Goal: Transaction & Acquisition: Subscribe to service/newsletter

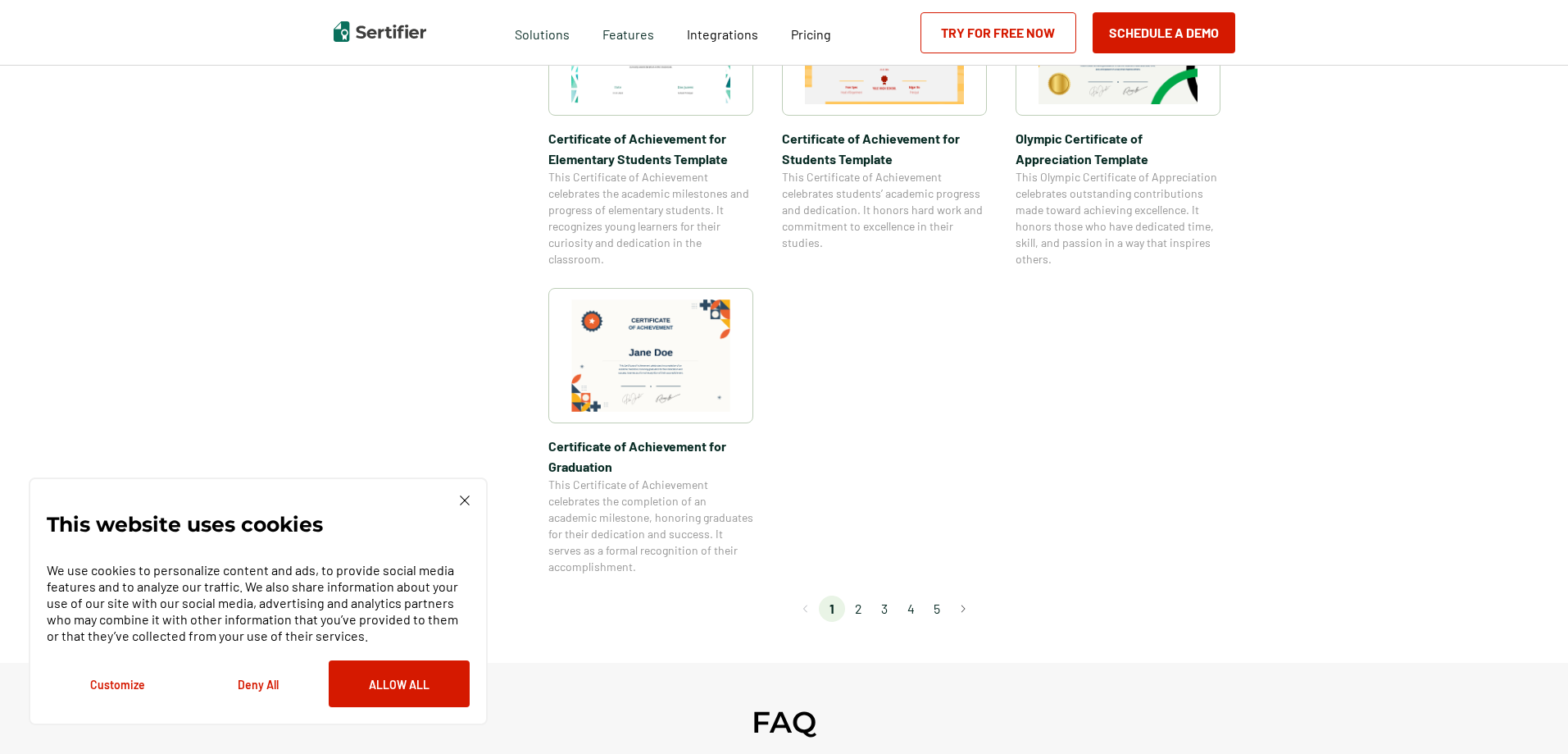
scroll to position [1312, 0]
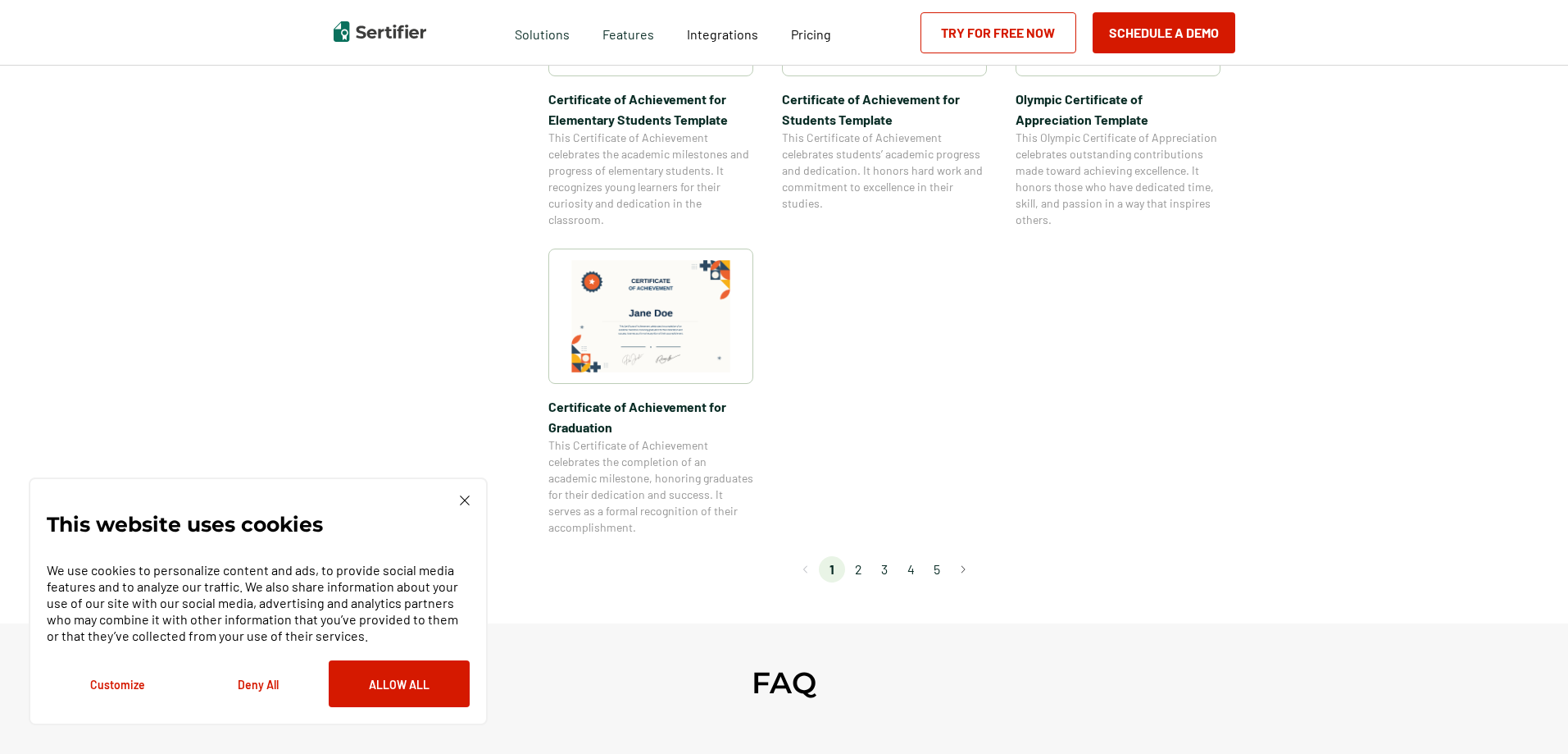
click at [862, 568] on li "2" at bounding box center [858, 568] width 26 height 26
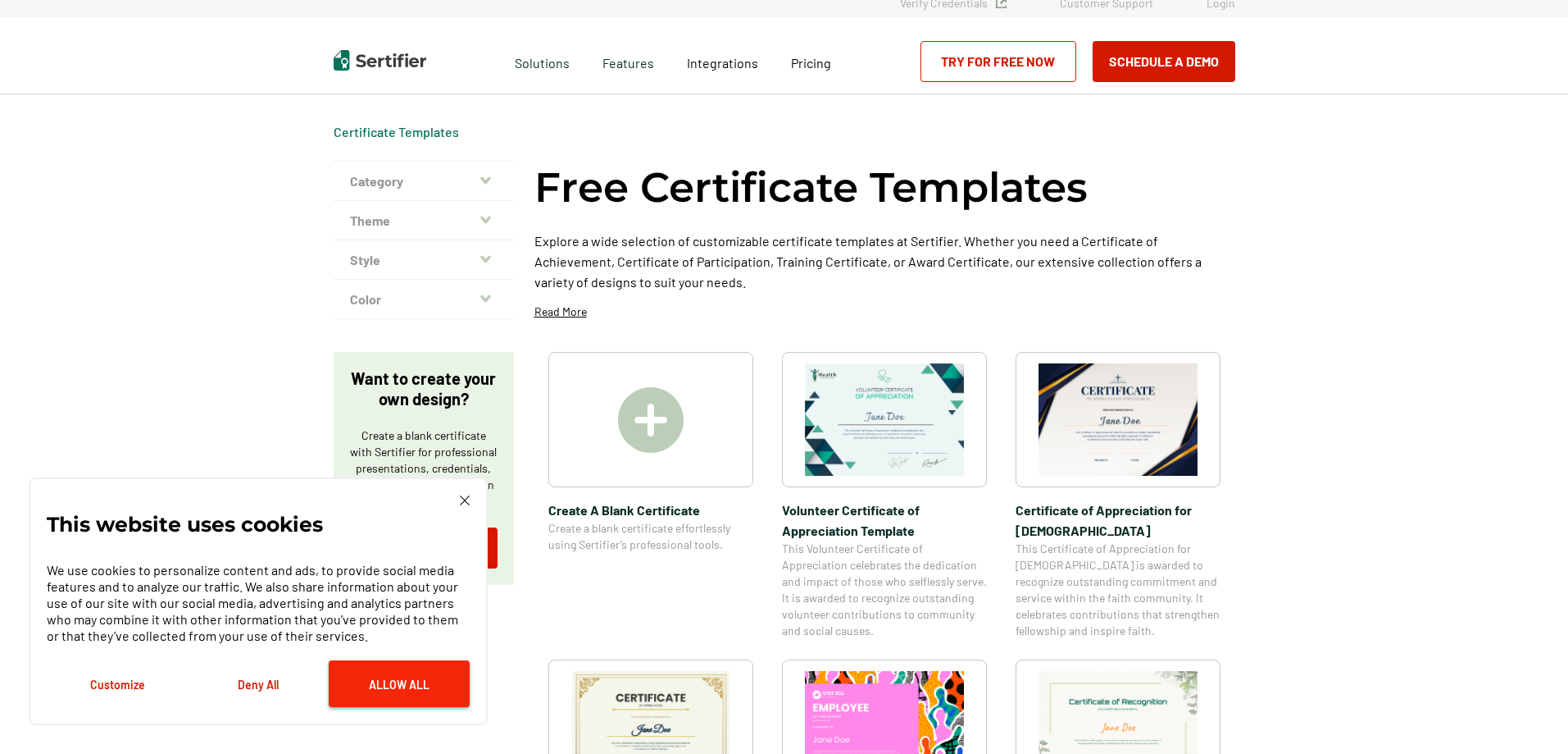
scroll to position [0, 0]
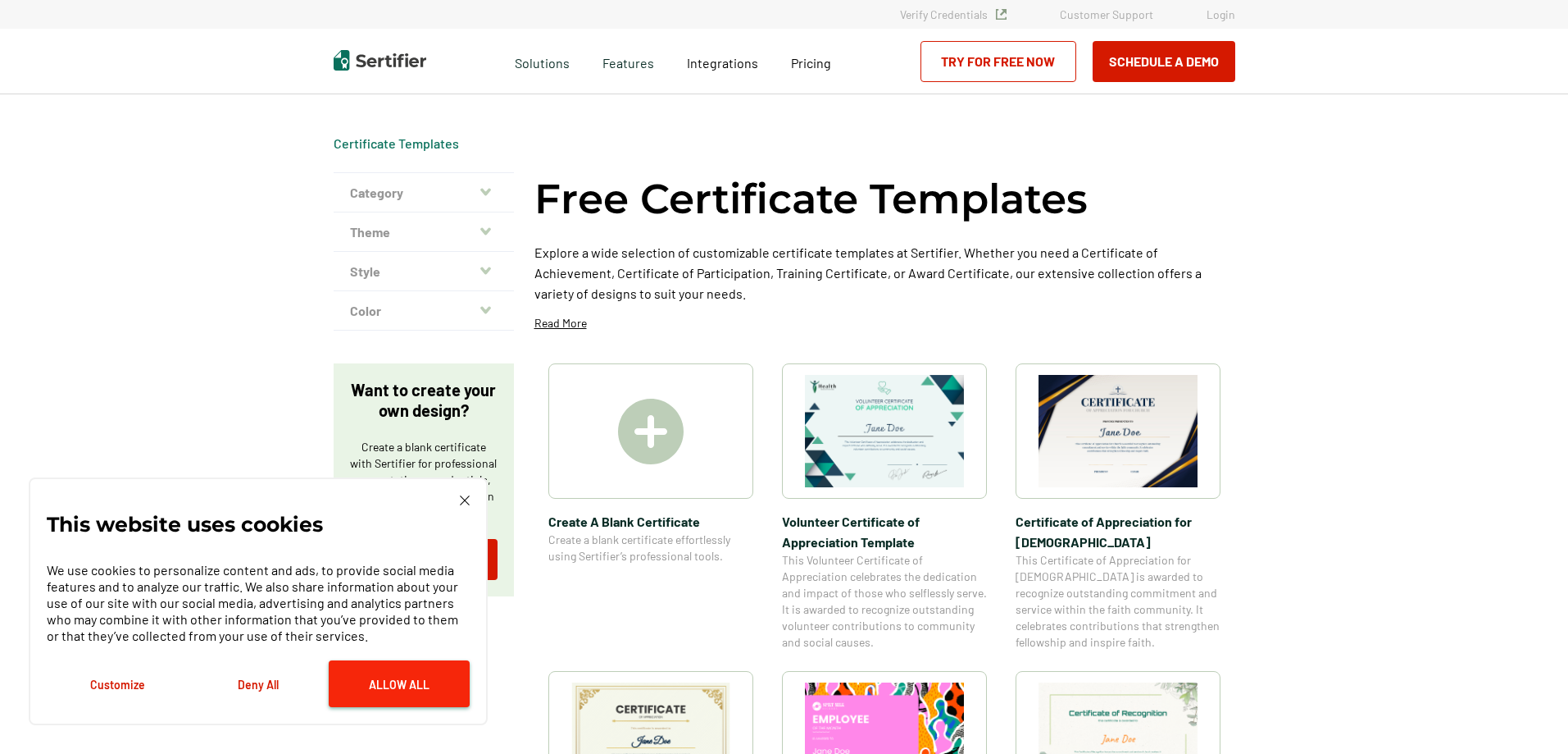
click at [383, 691] on button "Allow All" at bounding box center [399, 684] width 141 height 47
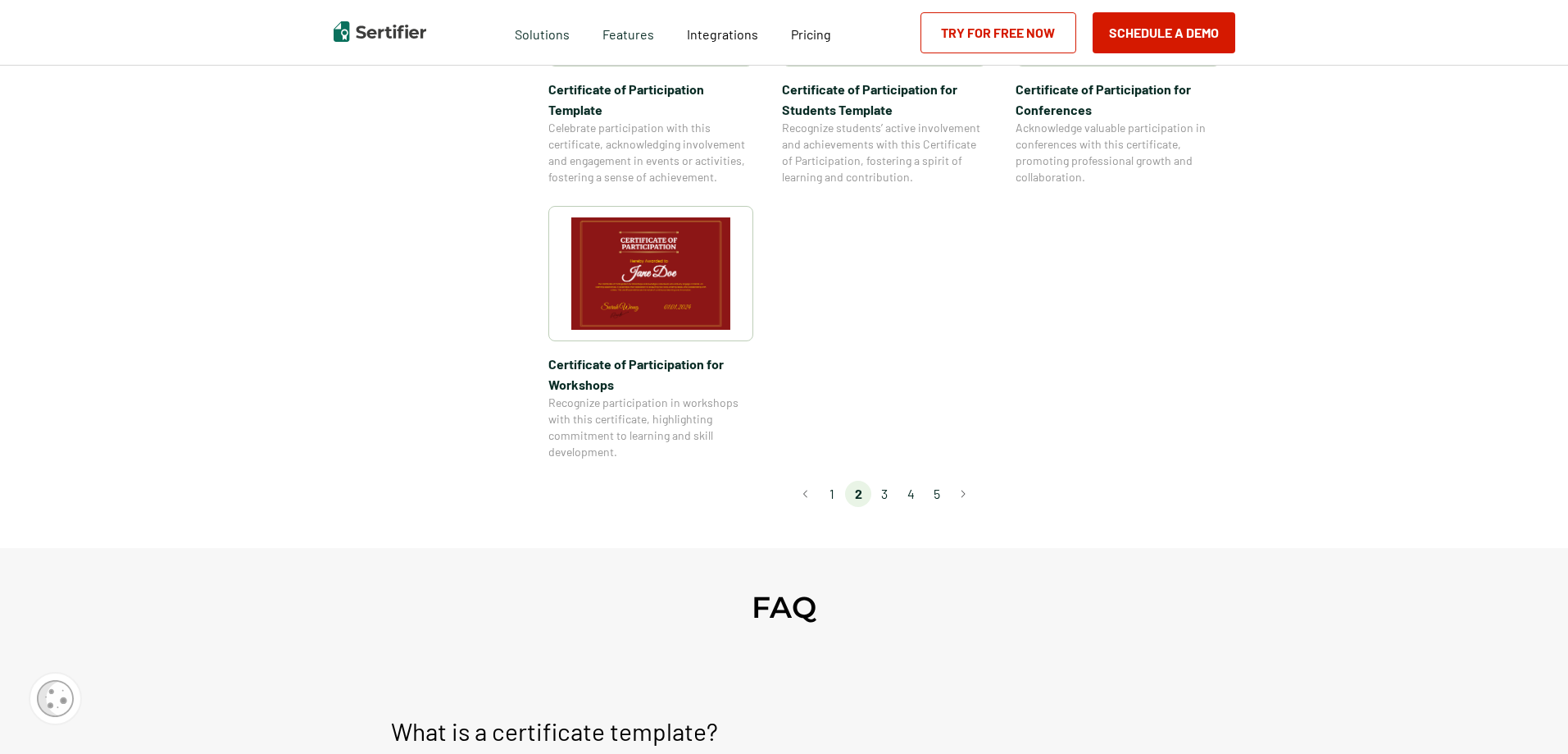
scroll to position [1394, 0]
click at [890, 478] on li "3" at bounding box center [884, 490] width 26 height 26
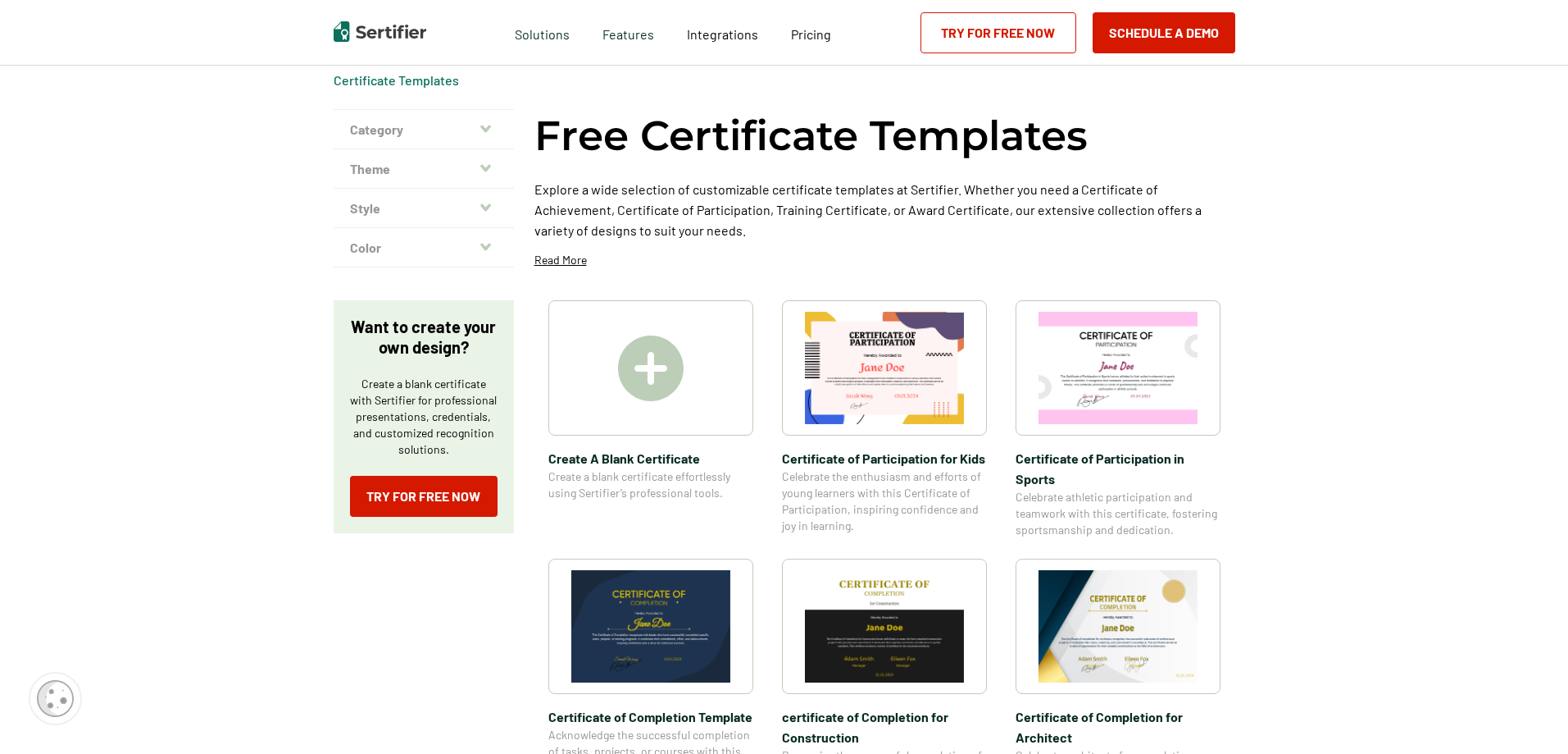
scroll to position [0, 0]
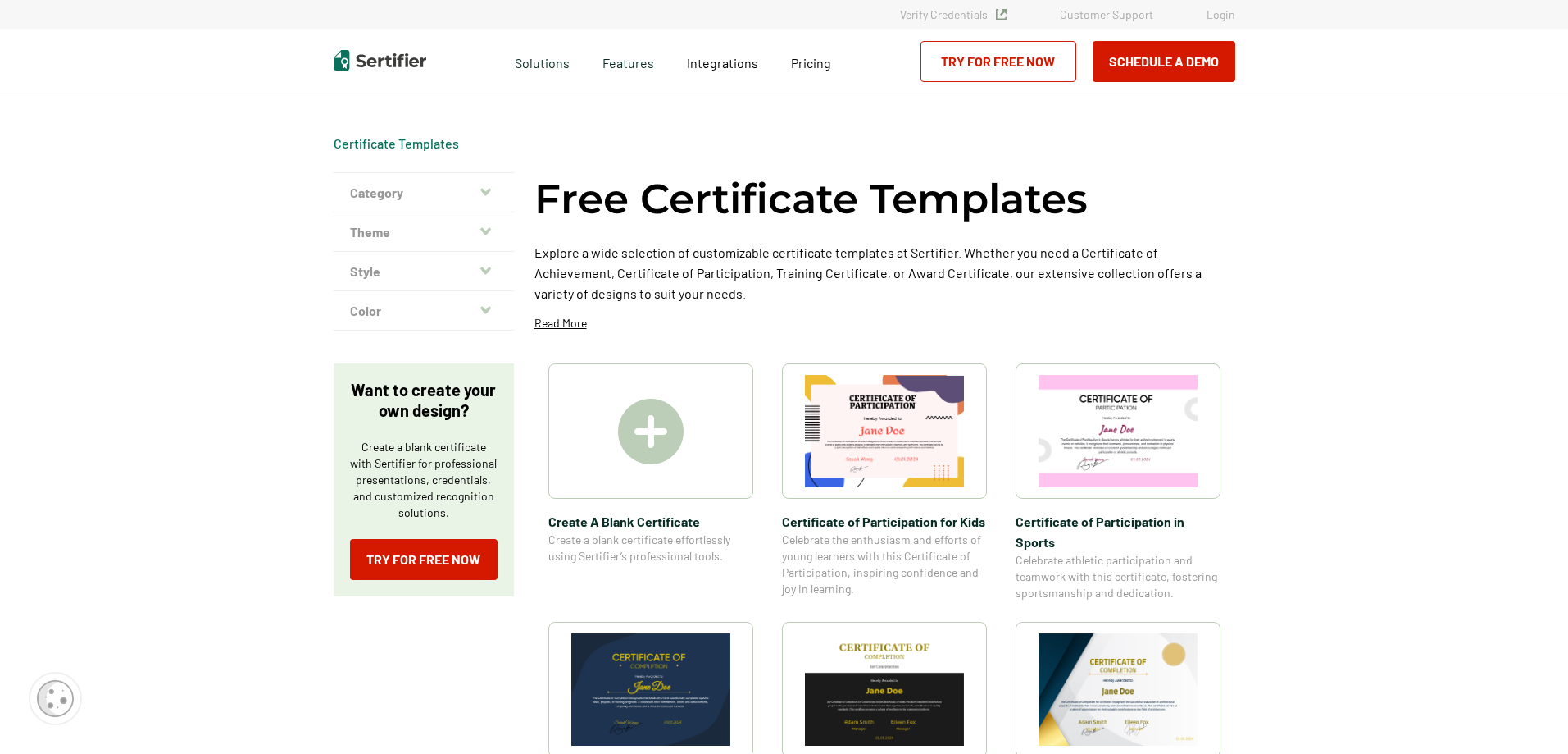
click at [663, 441] on img at bounding box center [650, 431] width 65 height 65
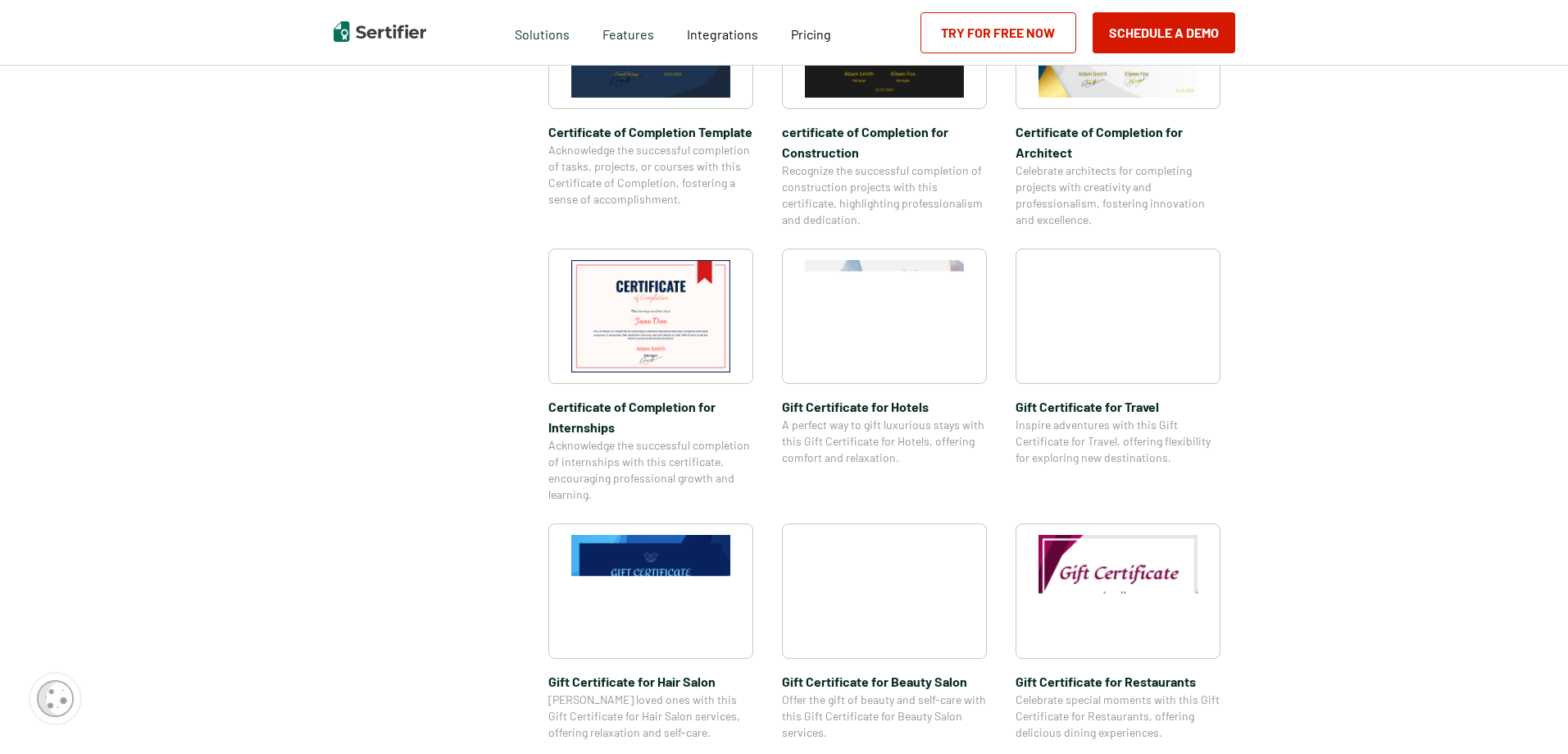
scroll to position [656, 0]
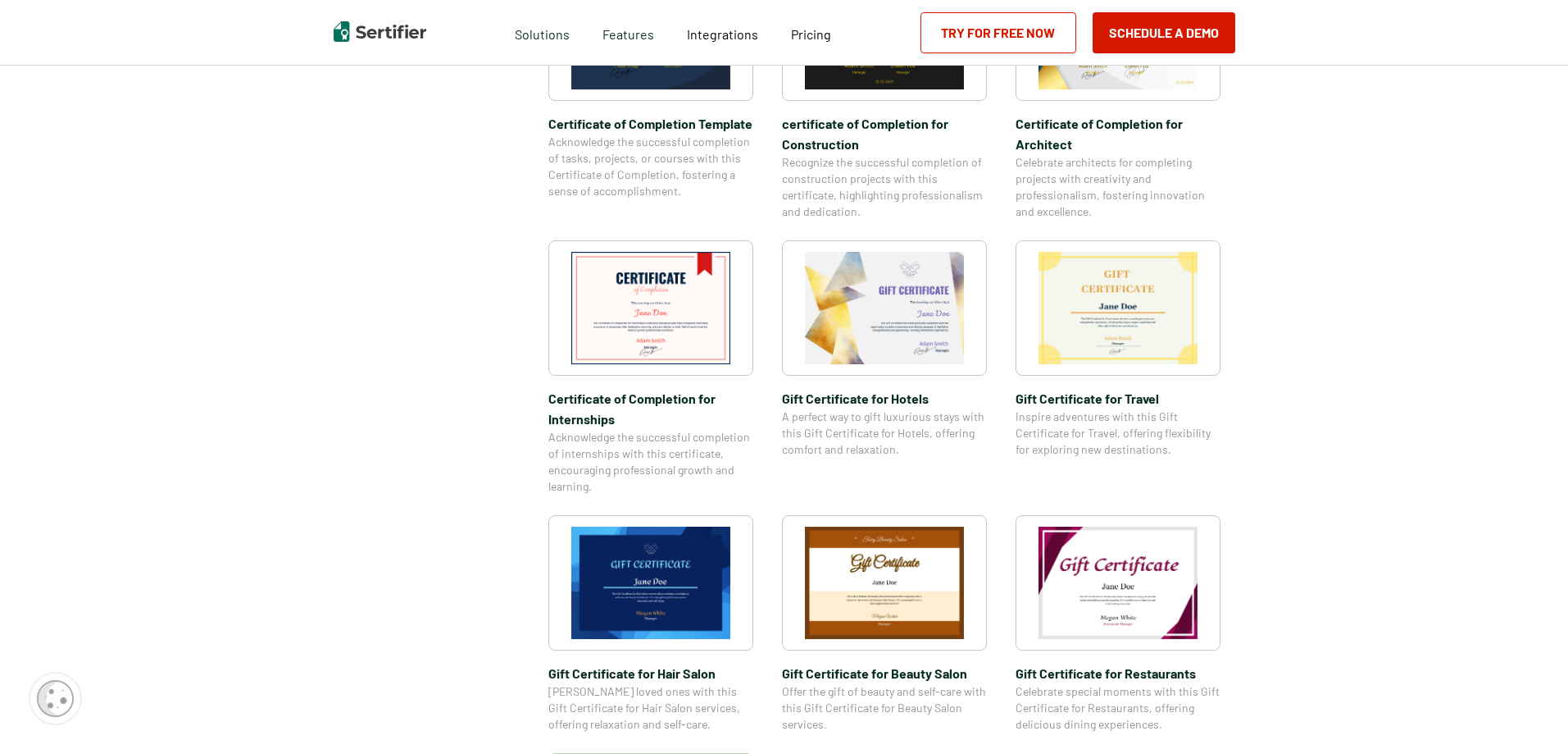
click at [646, 335] on img at bounding box center [650, 308] width 159 height 112
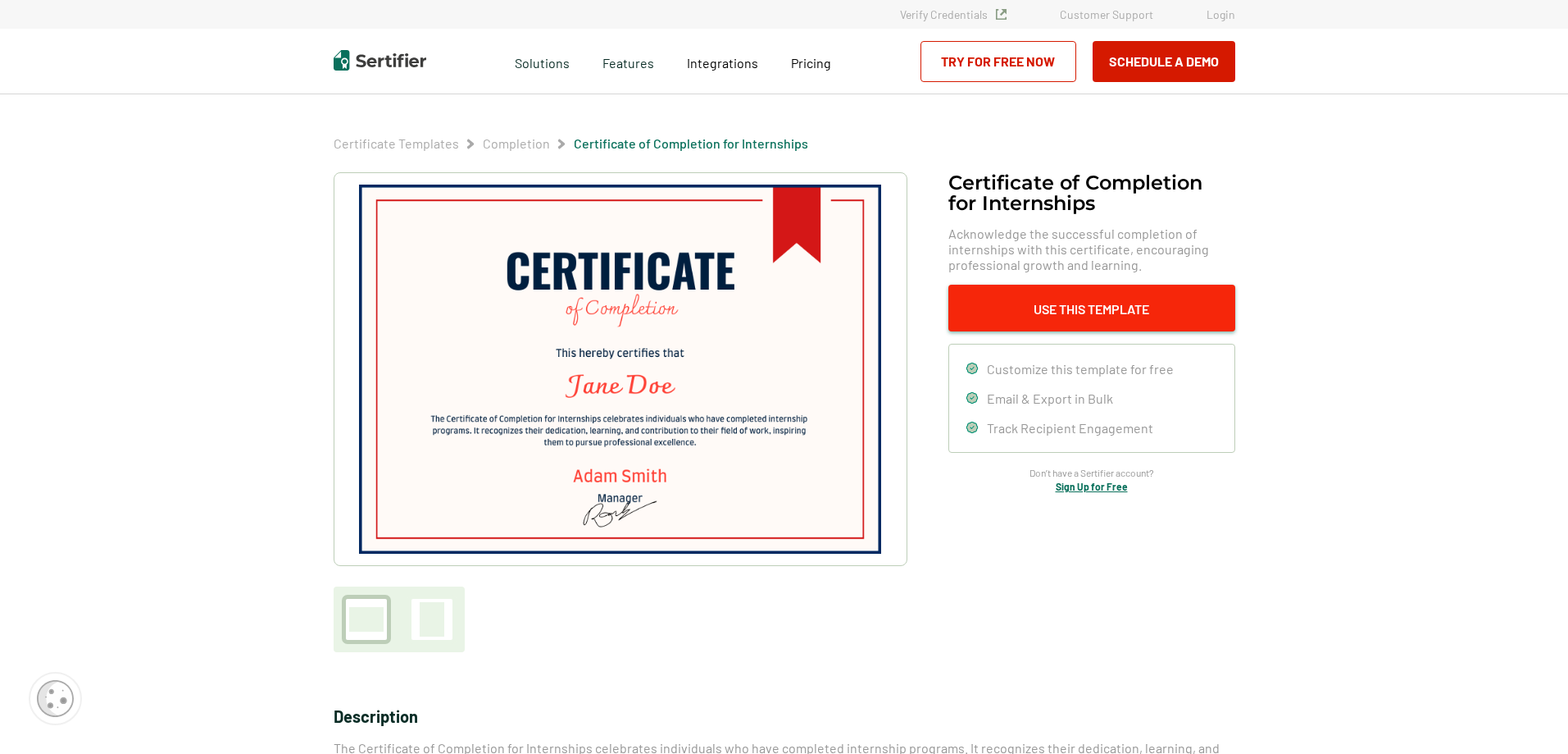
click at [1081, 319] on button "Use This Template" at bounding box center [1092, 308] width 287 height 47
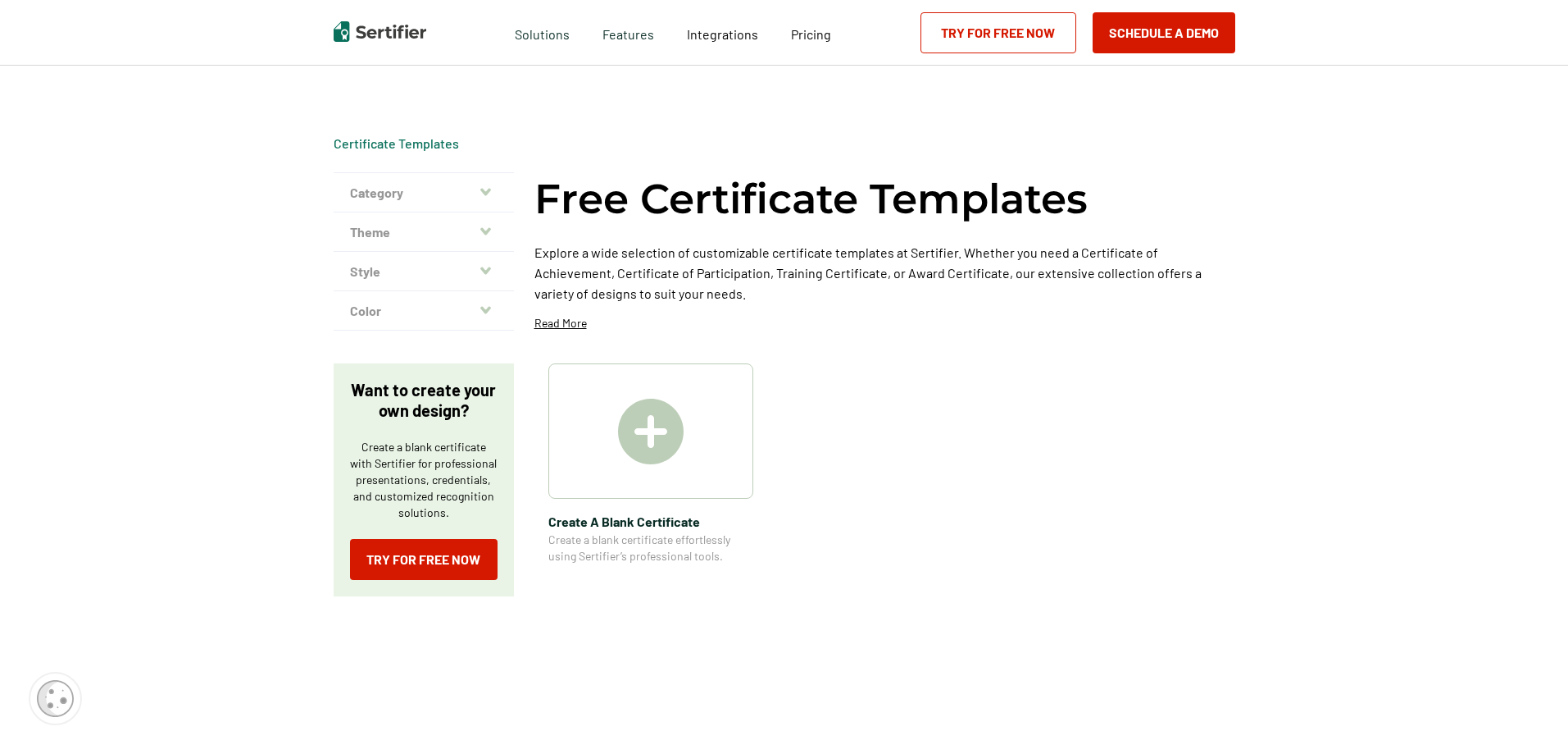
scroll to position [656, 0]
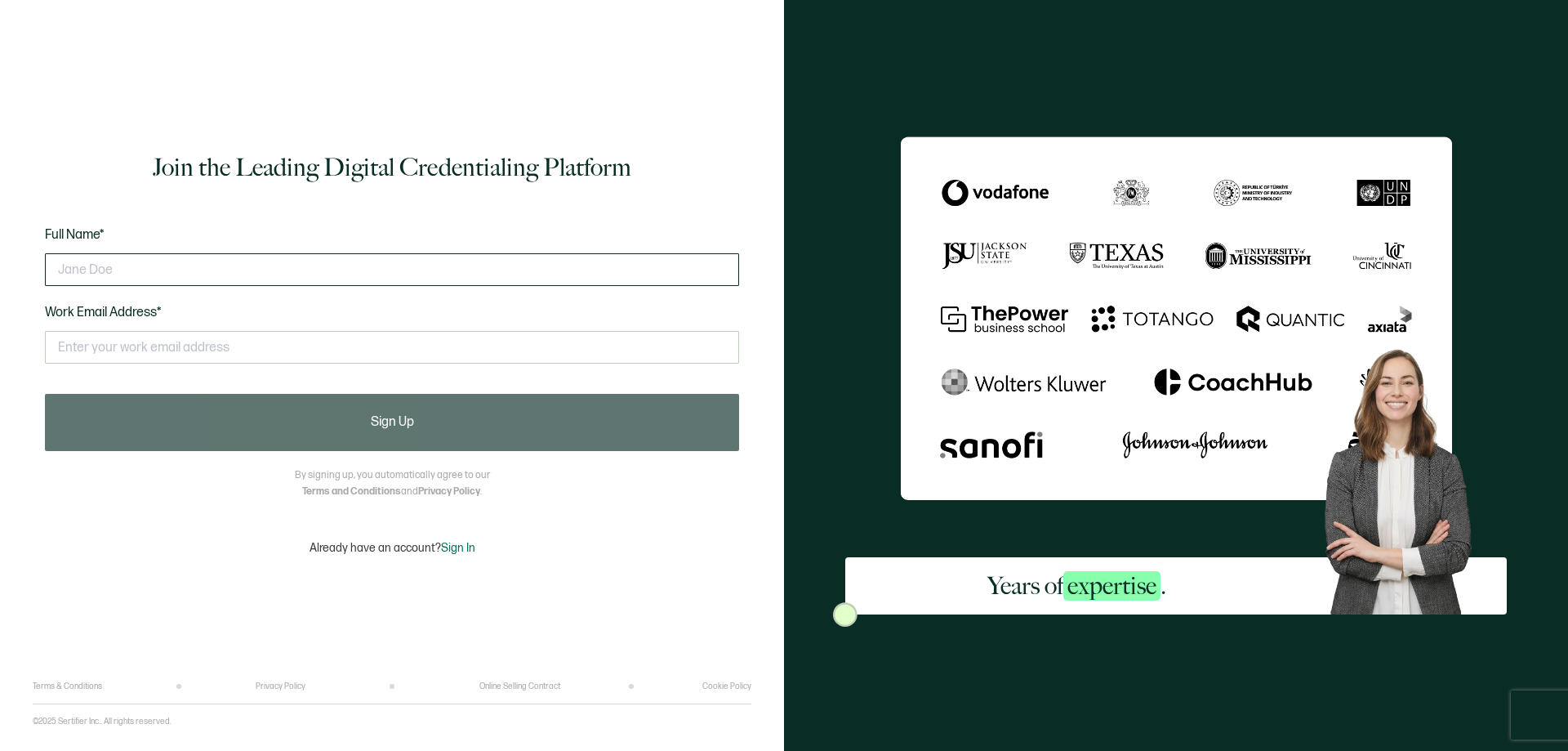
click at [429, 268] on input "text" at bounding box center [392, 269] width 695 height 33
type input "[PERSON_NAME]"
type input "c"
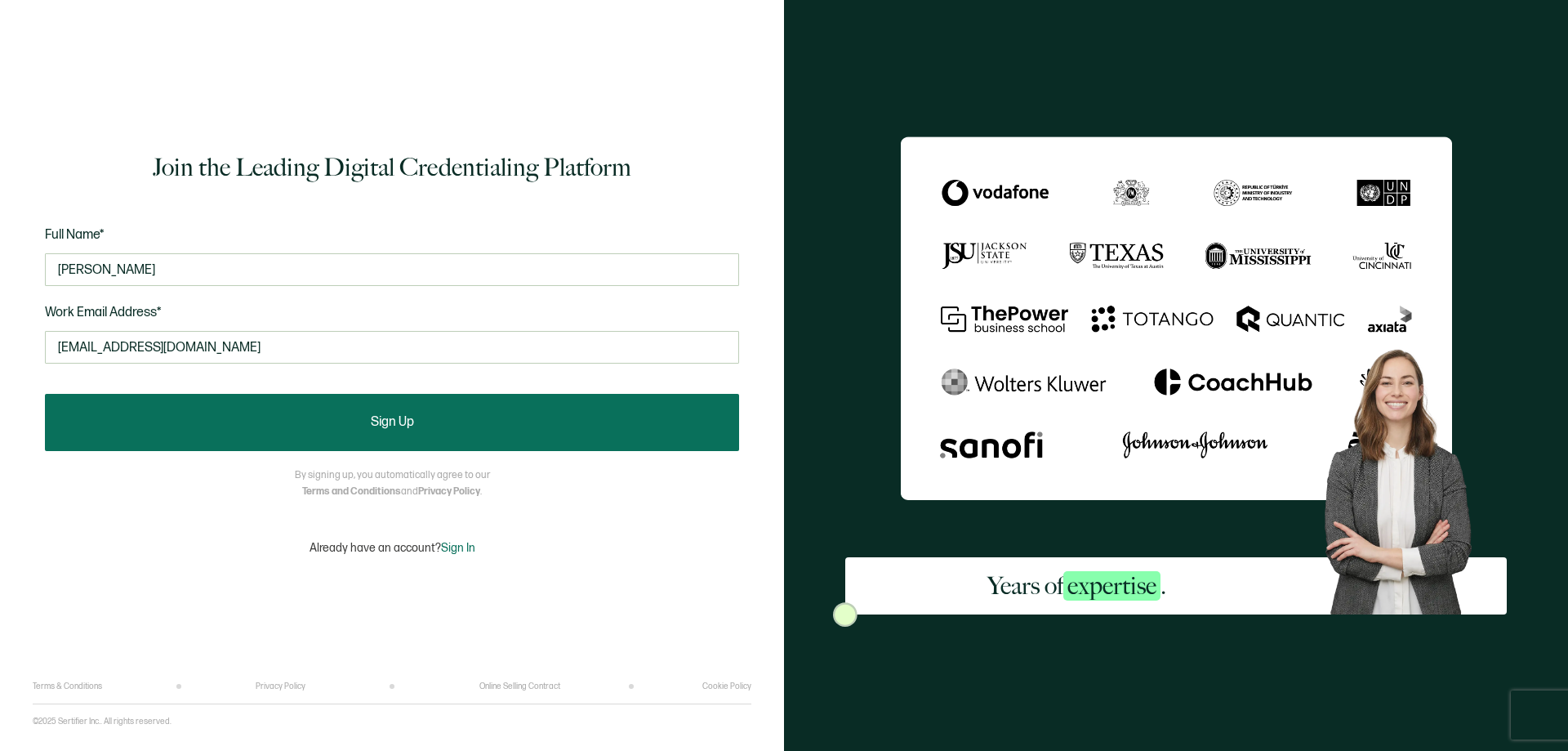
type input "[EMAIL_ADDRESS][DOMAIN_NAME]"
click at [405, 431] on button "Sign Up" at bounding box center [392, 422] width 695 height 57
